Goal: Task Accomplishment & Management: Use online tool/utility

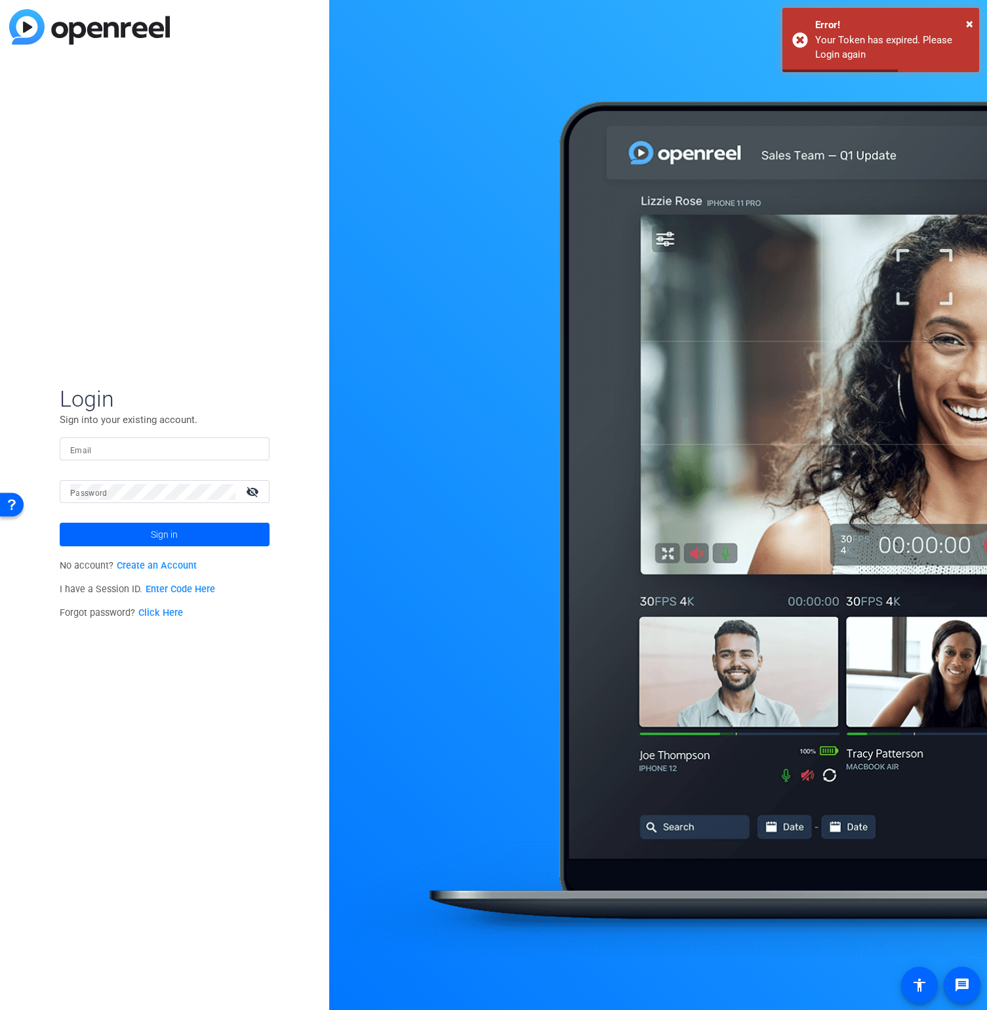
click at [111, 459] on div at bounding box center [164, 448] width 189 height 23
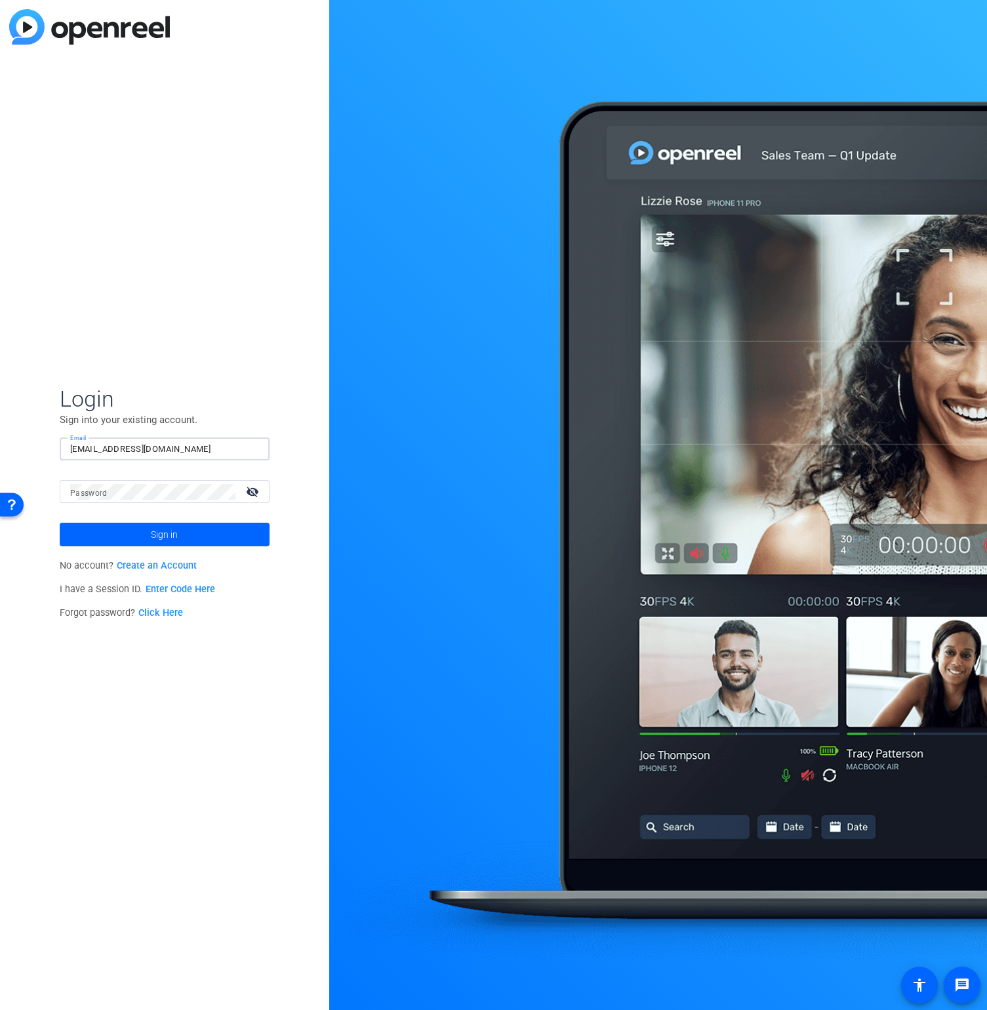
type input "abc@gmail.com"
click at [60, 523] on button "Sign in" at bounding box center [165, 535] width 210 height 24
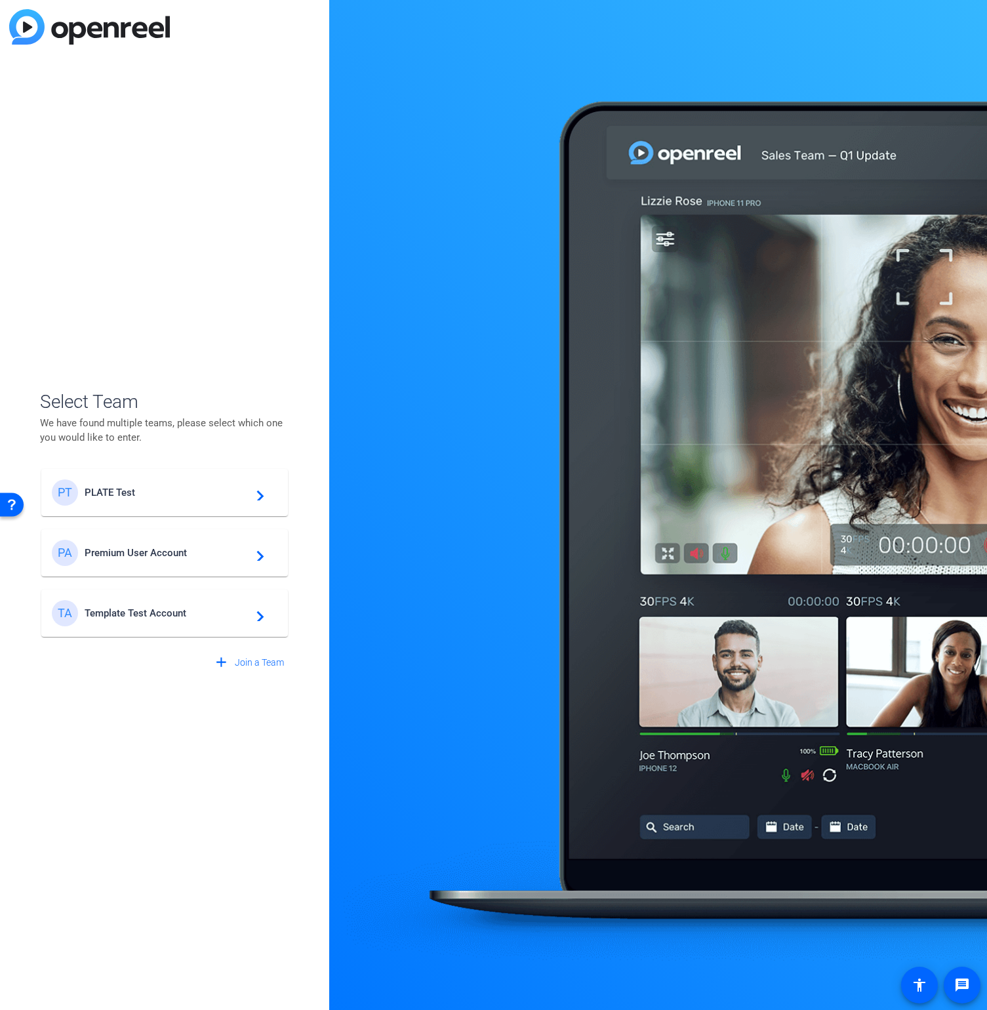
click at [158, 486] on span "PLATE Test" at bounding box center [167, 492] width 164 height 12
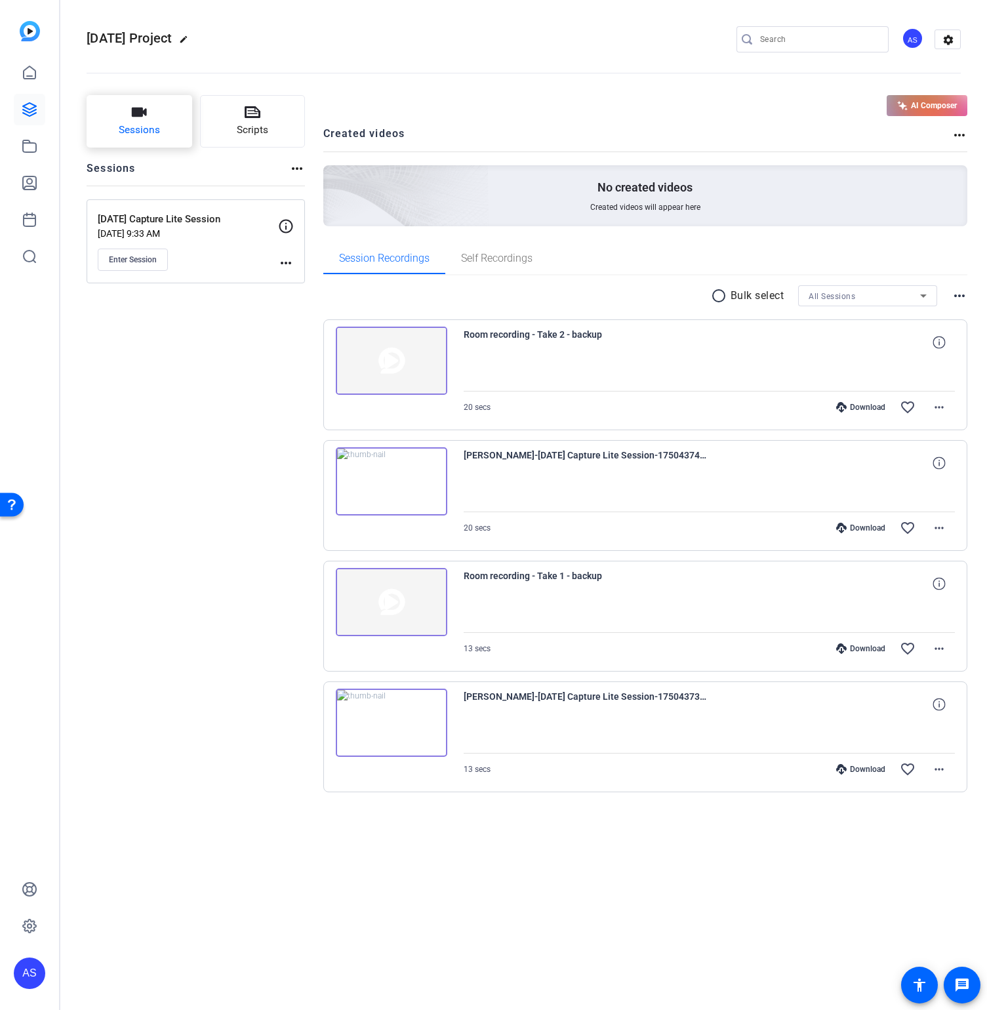
click at [145, 138] on span "Sessions" at bounding box center [139, 130] width 41 height 15
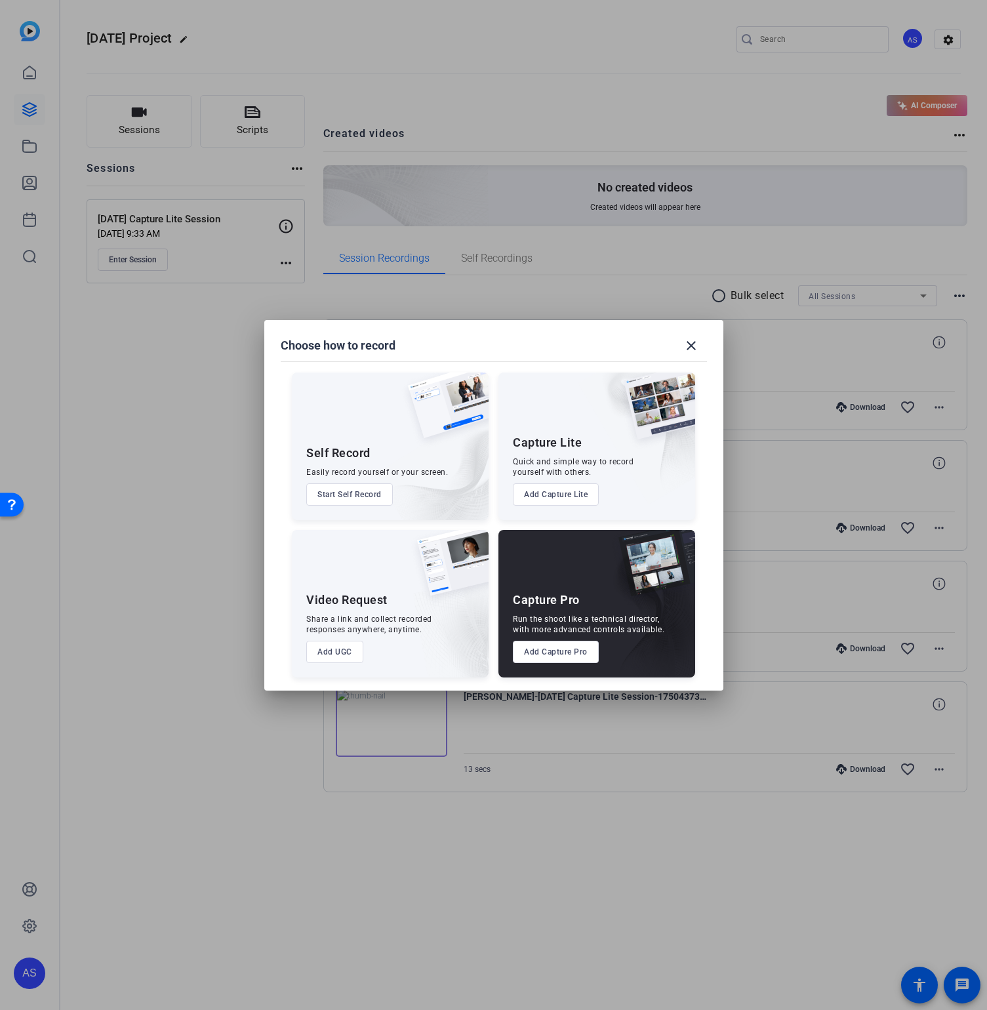
click at [336, 654] on button "Add UGC" at bounding box center [334, 652] width 57 height 22
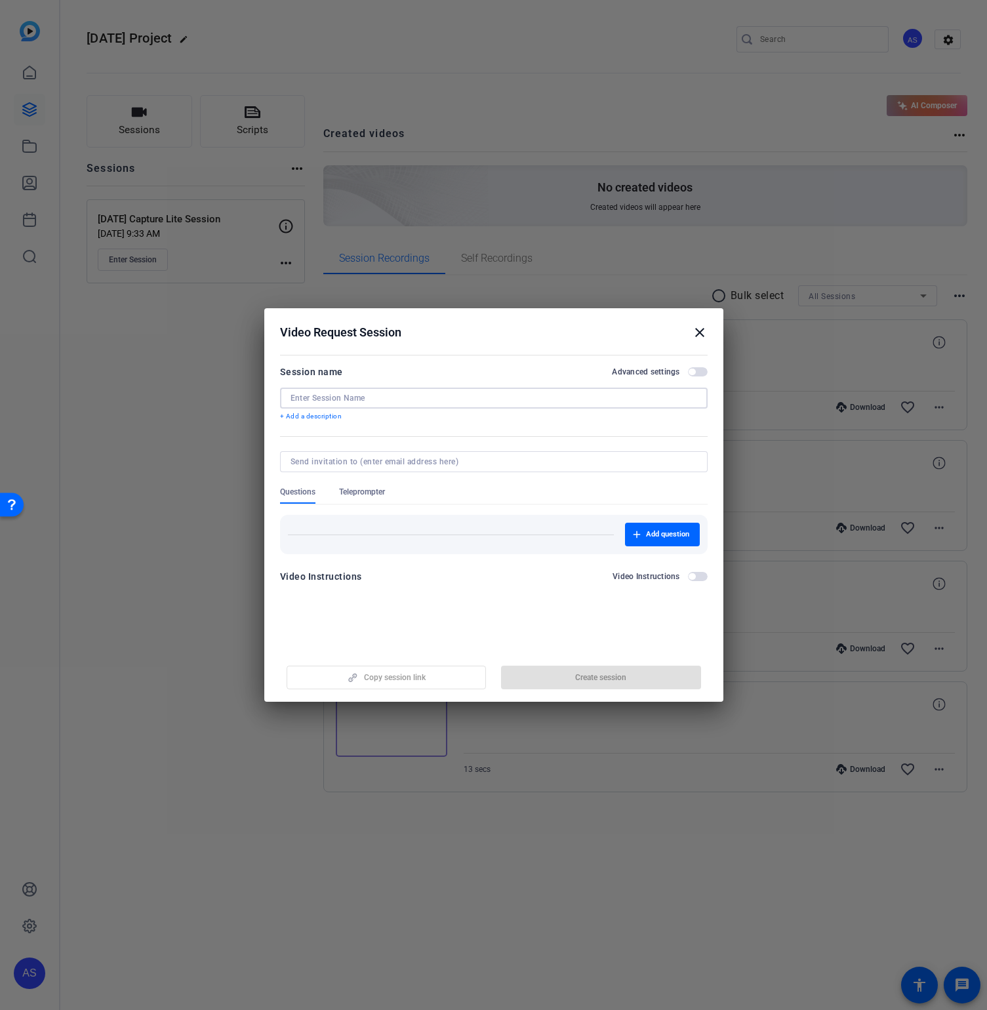
click at [346, 400] on input at bounding box center [493, 398] width 406 height 10
type input "UGC Email Invite"
click at [439, 461] on input at bounding box center [490, 461] width 401 height 10
type input "[EMAIL_ADDRESS][DOMAIN_NAME]"
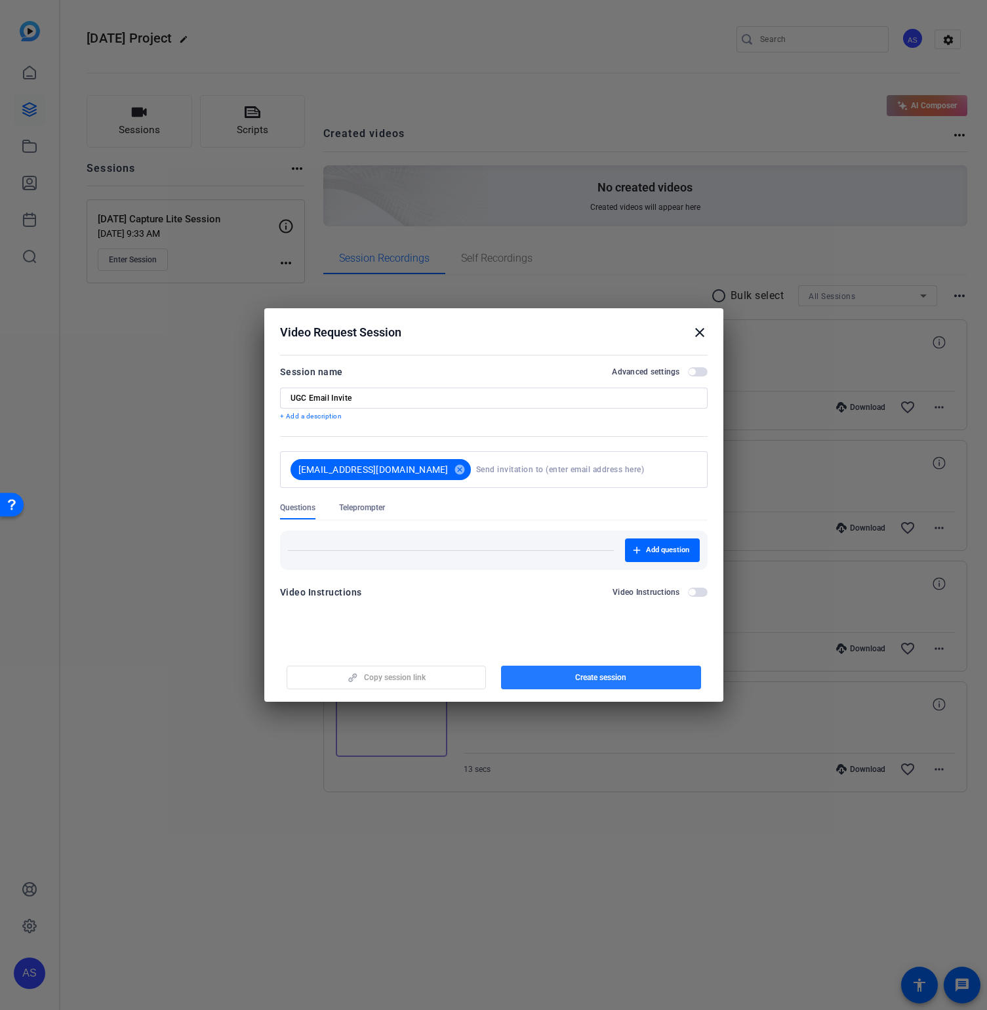
click at [615, 679] on span "Create session" at bounding box center [600, 677] width 51 height 10
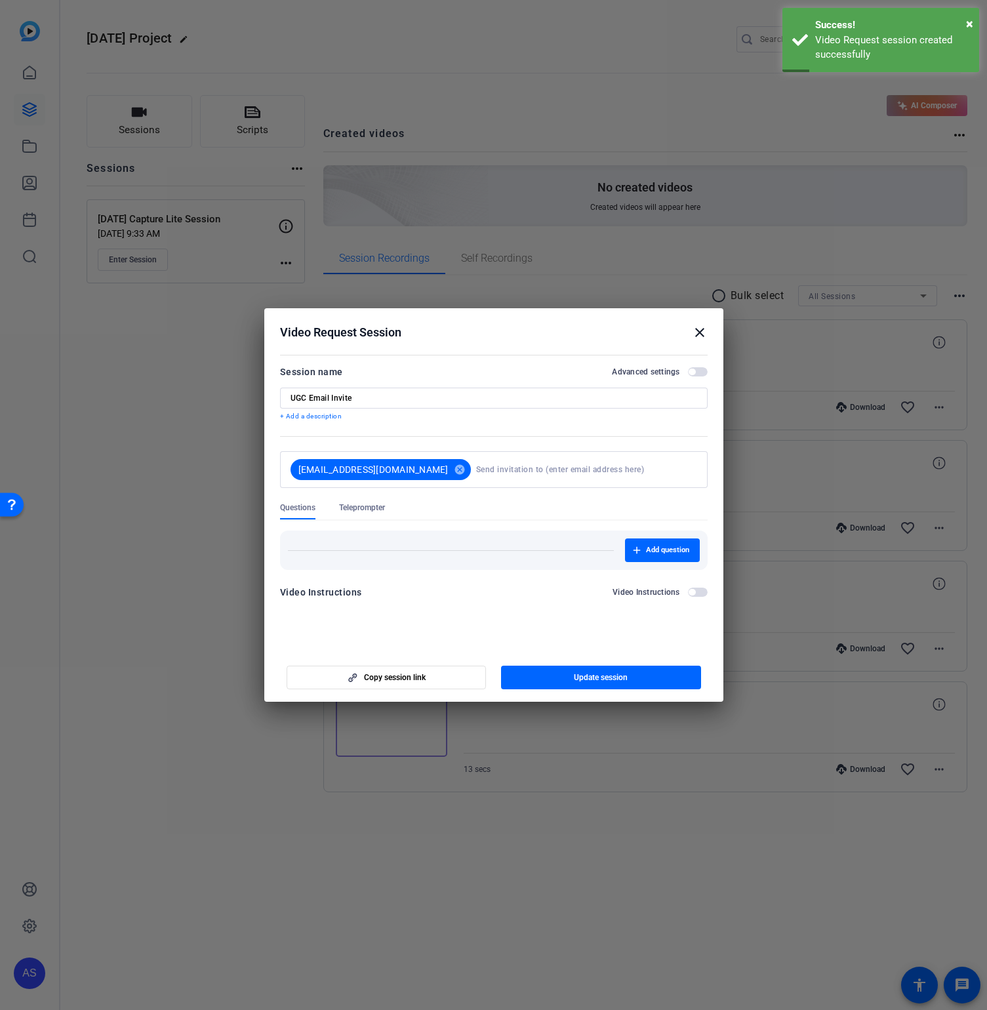
click at [700, 338] on mat-icon "close" at bounding box center [700, 333] width 16 height 16
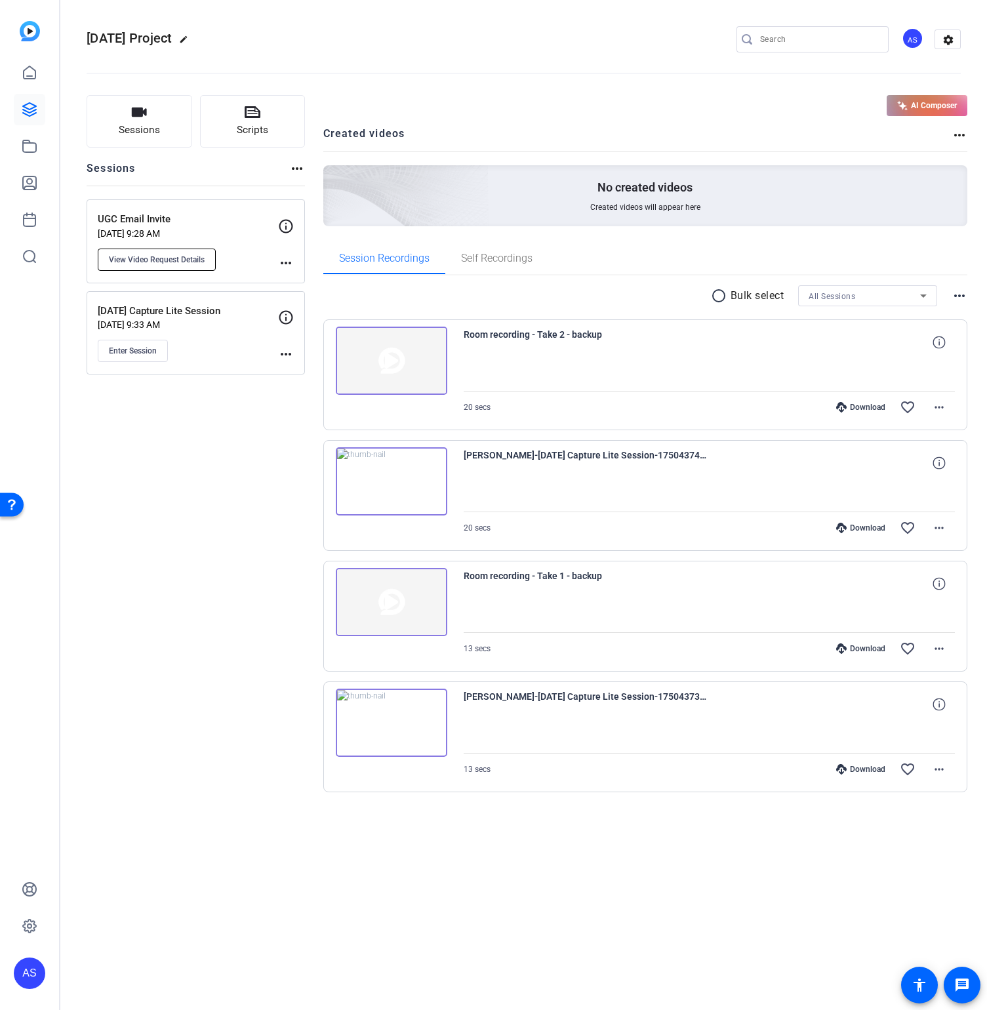
click at [164, 262] on span "View Video Request Details" at bounding box center [157, 259] width 96 height 10
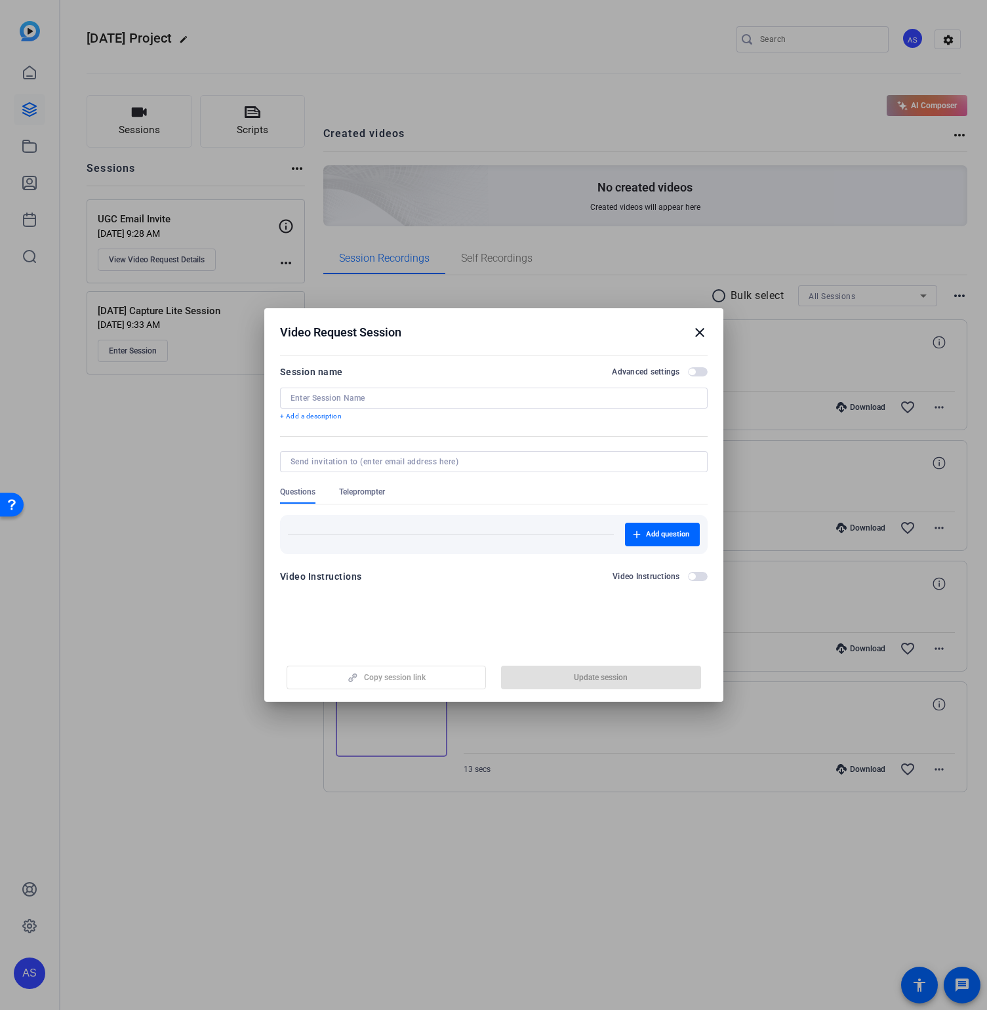
type input "UGC Email Invite"
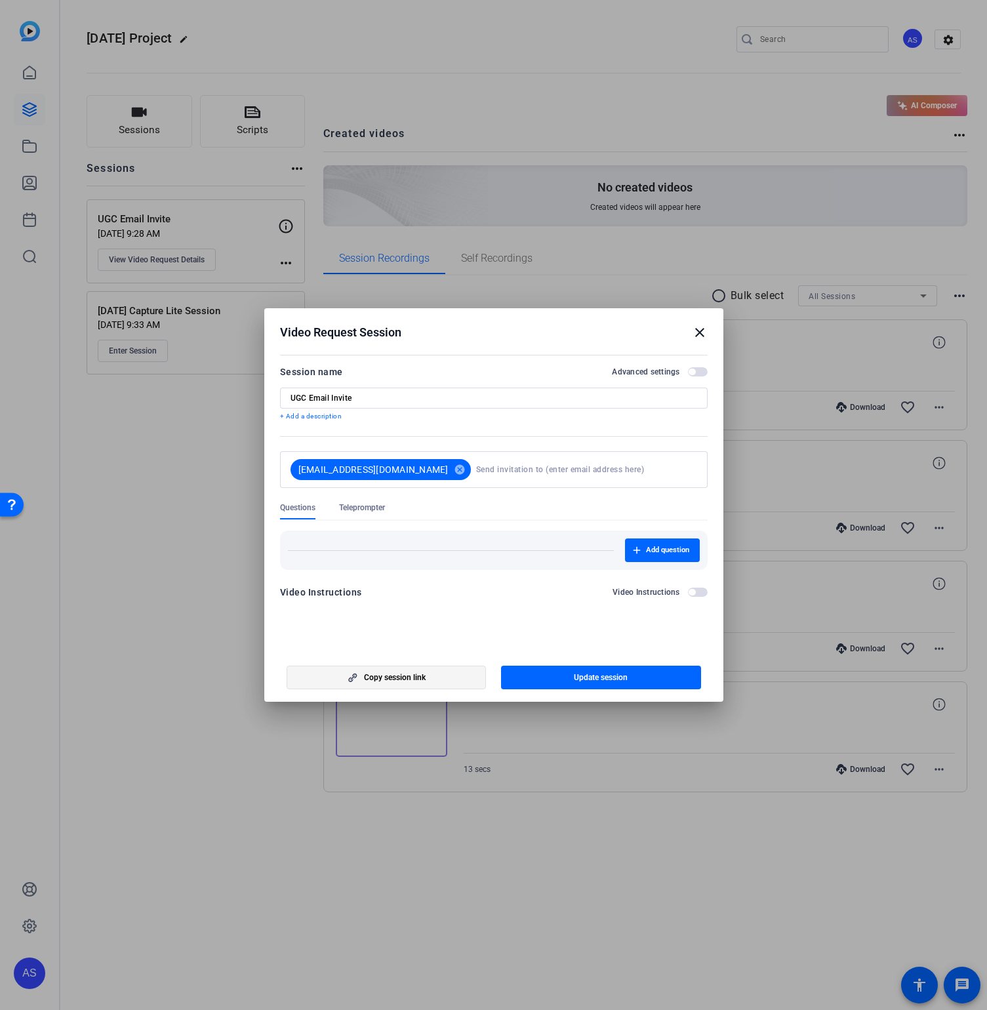
click at [425, 675] on button "Copy session link" at bounding box center [387, 677] width 200 height 24
click at [703, 333] on mat-icon "close" at bounding box center [700, 333] width 16 height 16
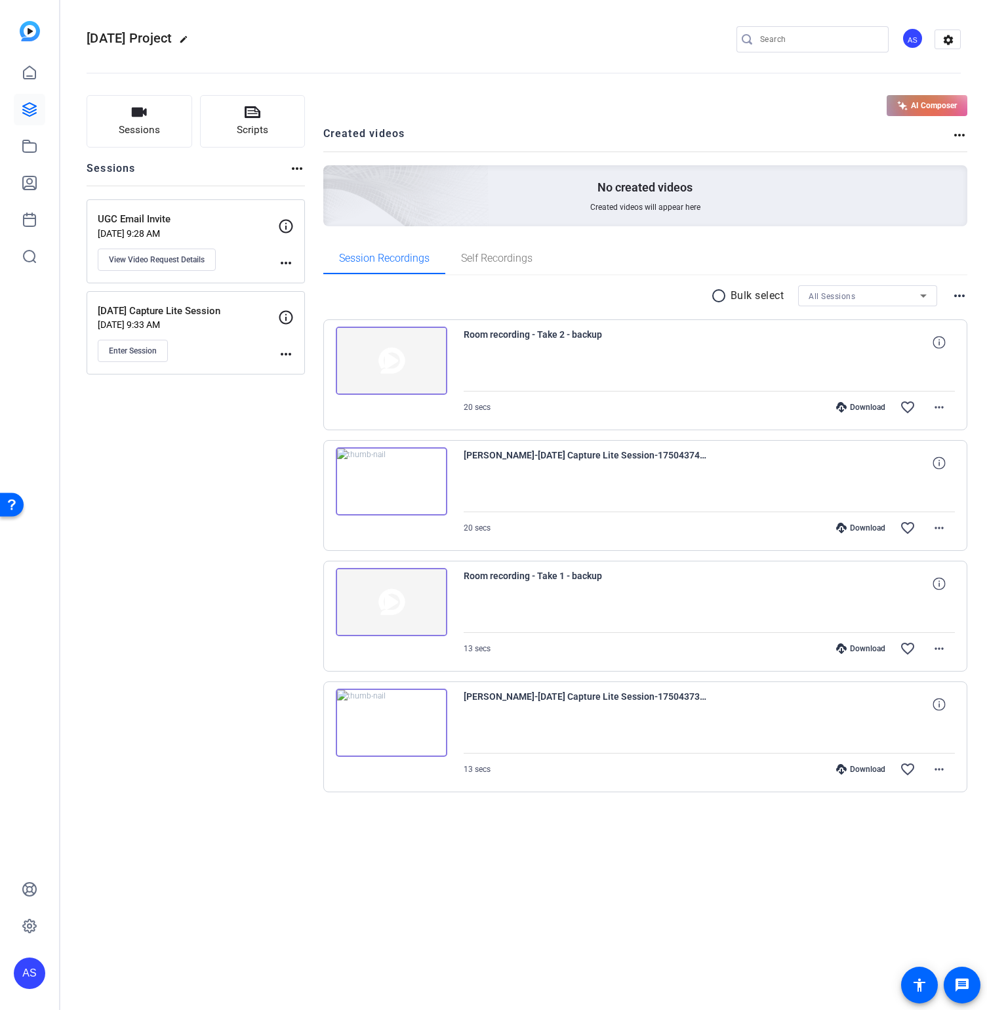
click at [287, 616] on div "Sessions Scripts Sessions more_horiz UGC Email Invite [DATE] 9:28 AM View Video…" at bounding box center [196, 464] width 218 height 739
